Goal: Information Seeking & Learning: Understand process/instructions

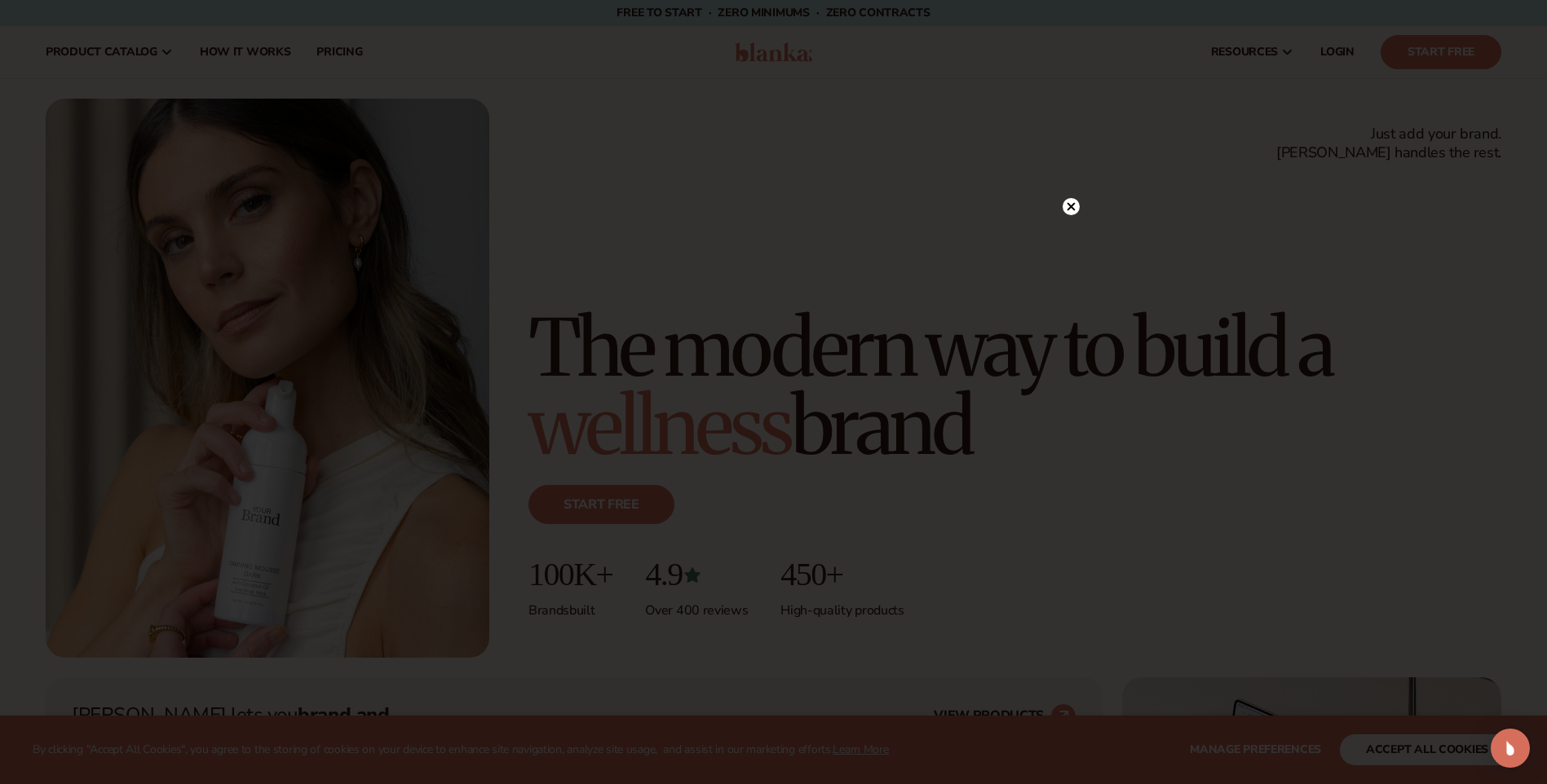
click at [1064, 203] on circle at bounding box center [1071, 207] width 17 height 17
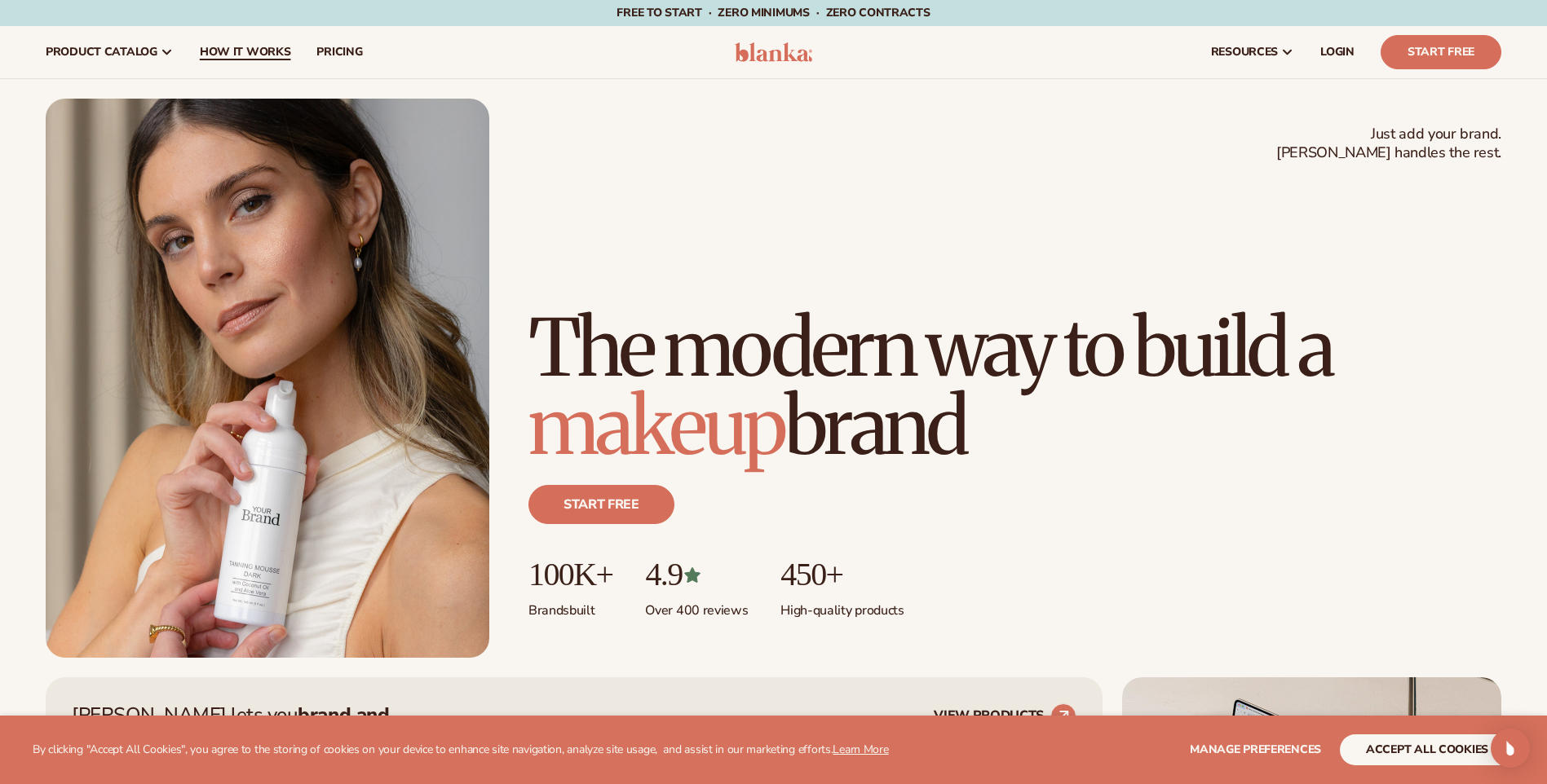
click at [248, 50] on span "How It Works" at bounding box center [245, 52] width 91 height 13
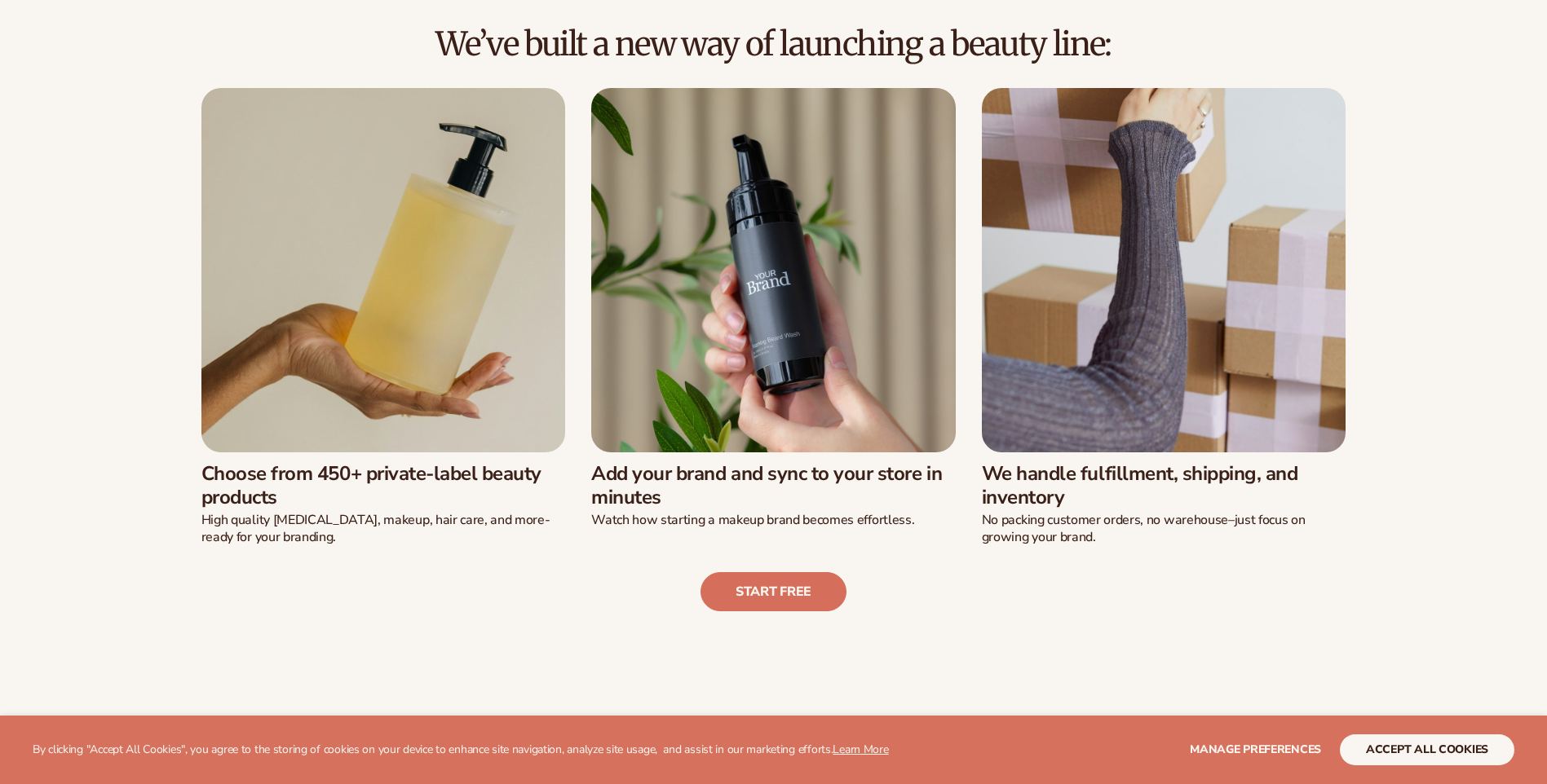
scroll to position [489, 0]
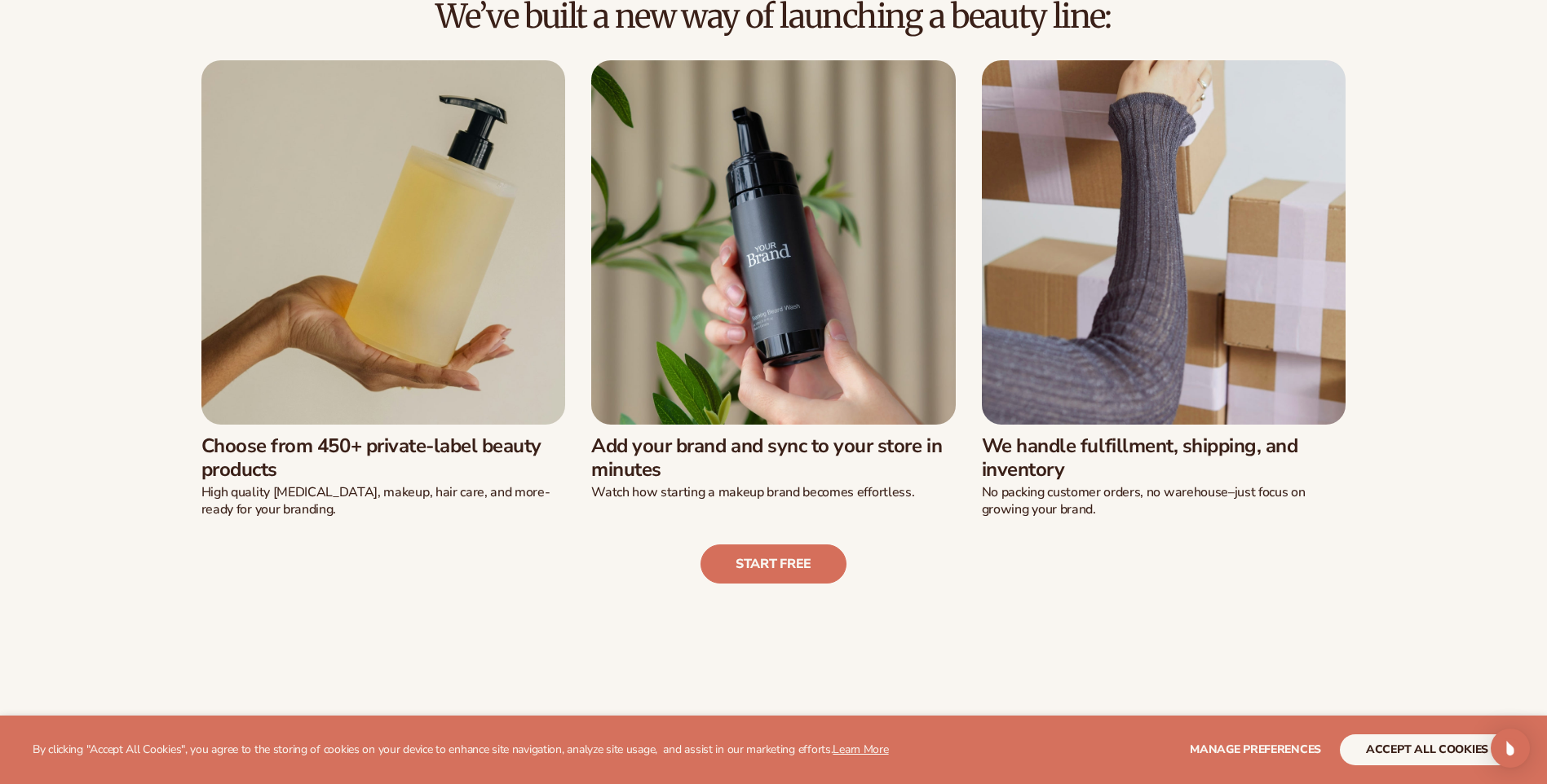
click at [1009, 438] on h3 "We handle fulfillment, shipping, and inventory" at bounding box center [1163, 458] width 364 height 48
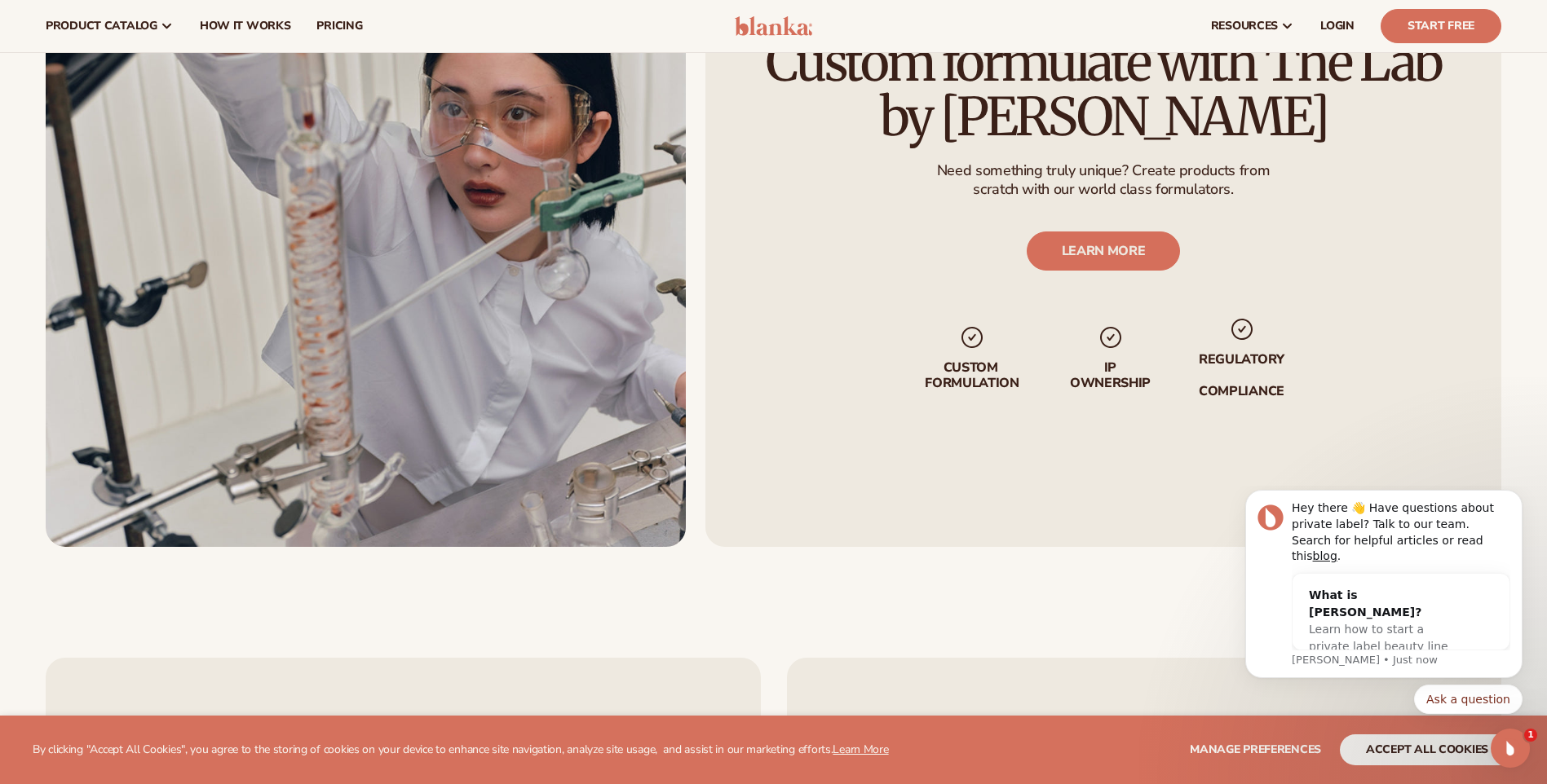
scroll to position [3261, 0]
